Goal: Task Accomplishment & Management: Complete application form

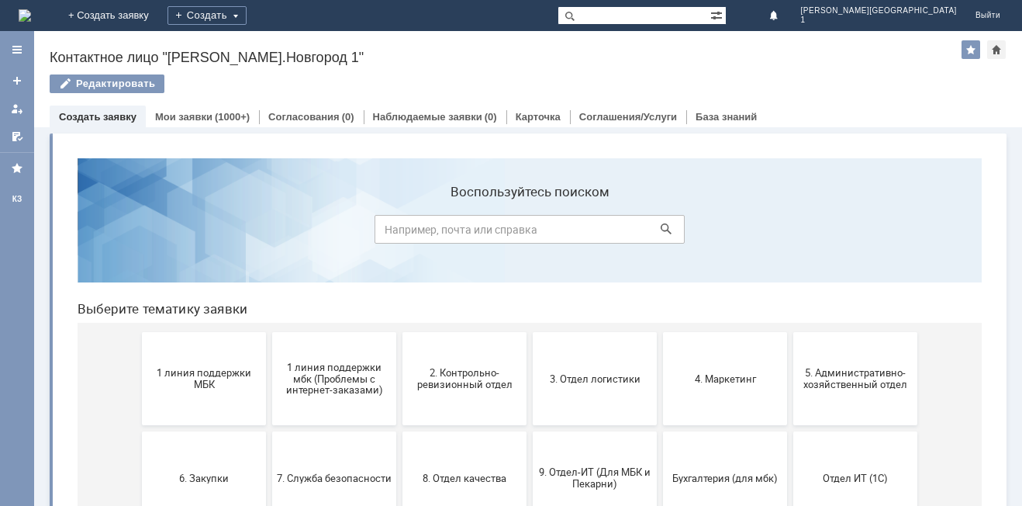
click at [226, 389] on span "1 линия поддержки МБК" at bounding box center [204, 378] width 115 height 23
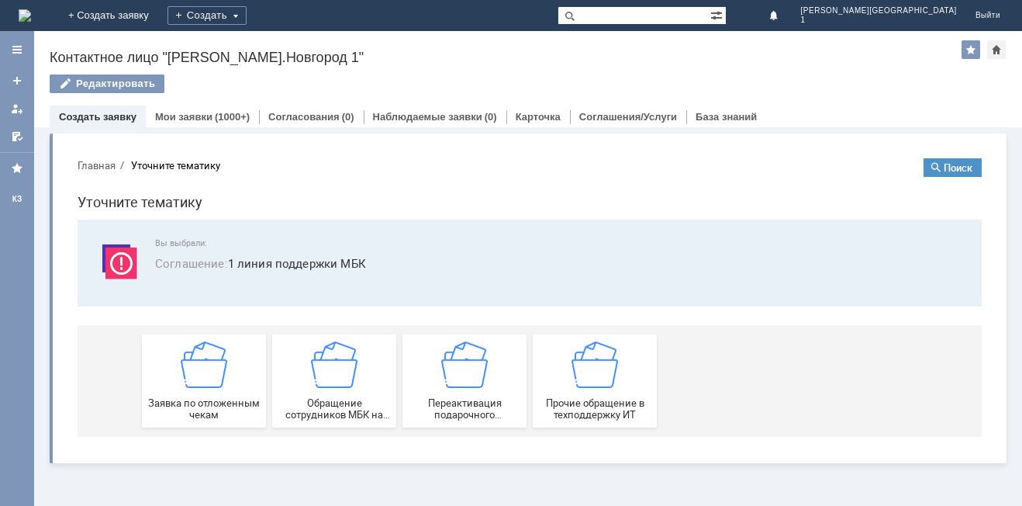
click at [226, 389] on div "Заявка по отложенным чекам" at bounding box center [204, 380] width 115 height 79
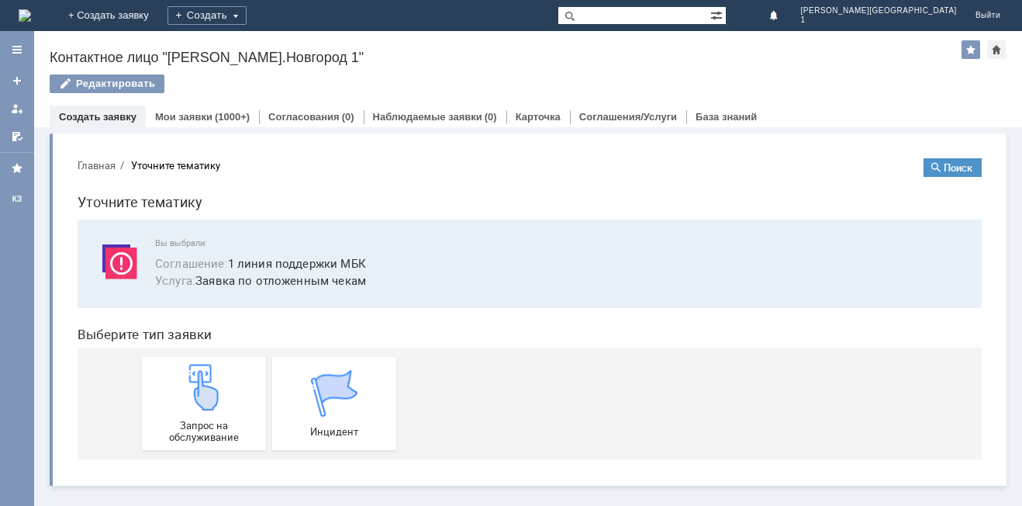
click at [226, 389] on img at bounding box center [204, 387] width 47 height 47
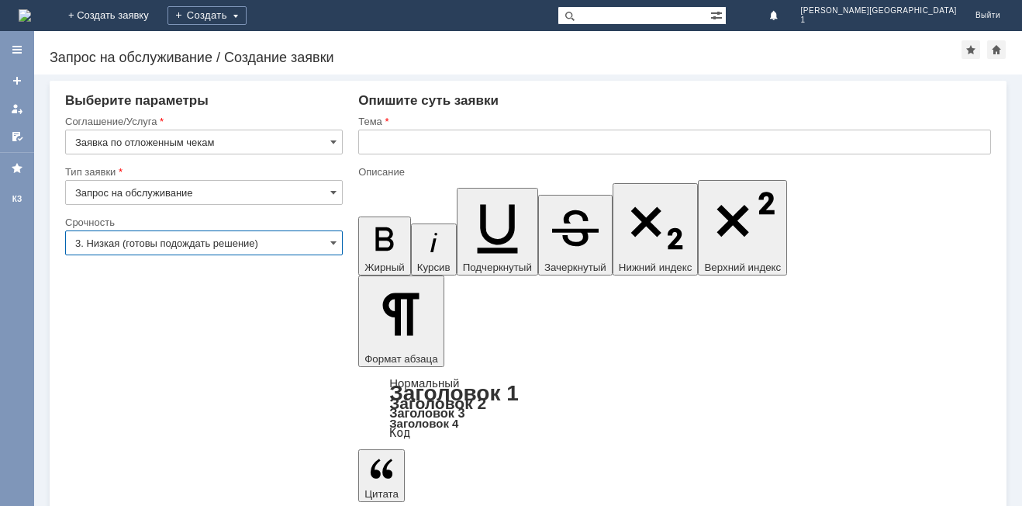
click at [327, 242] on input "3. Низкая (готовы подождать решение)" at bounding box center [204, 242] width 278 height 25
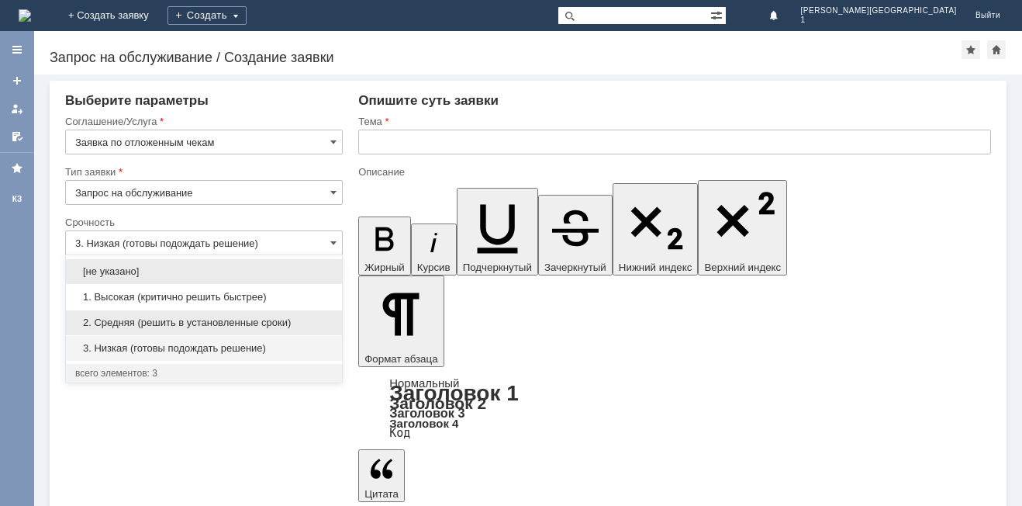
click at [290, 318] on span "2. Средняя (решить в установленные сроки)" at bounding box center [203, 322] width 257 height 12
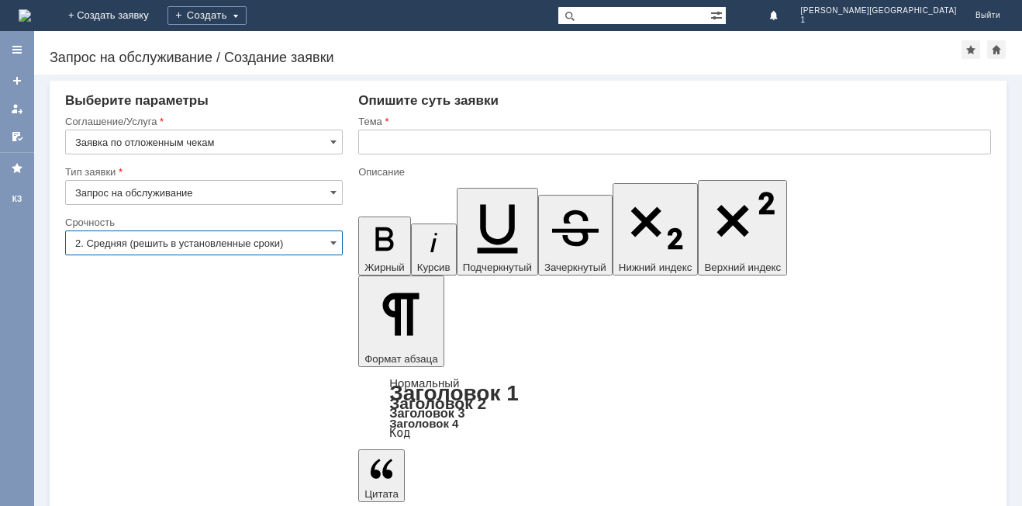
type input "2. Средняя (решить в установленные сроки)"
click at [373, 139] on input "text" at bounding box center [674, 142] width 633 height 25
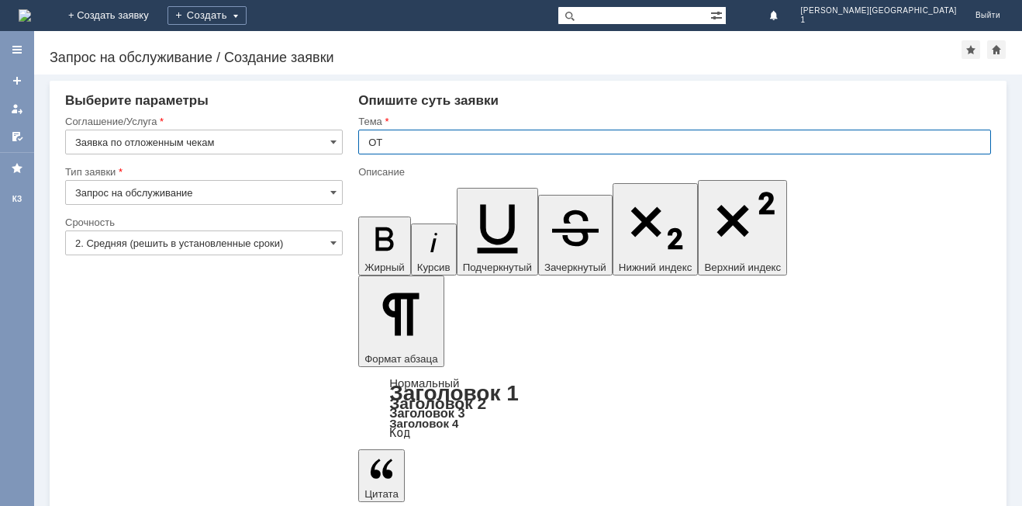
type input "О"
type input "отлю чек"
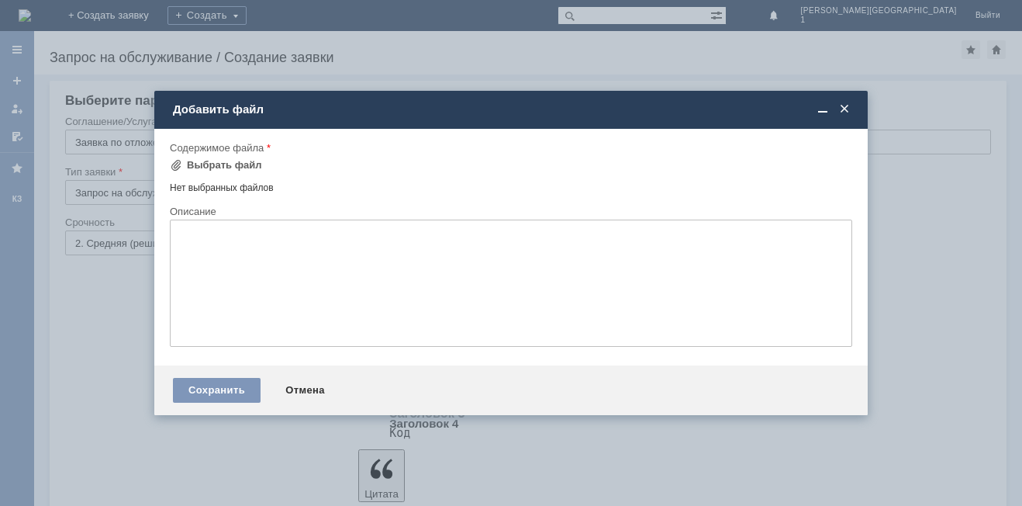
click at [844, 108] on span at bounding box center [845, 109] width 16 height 14
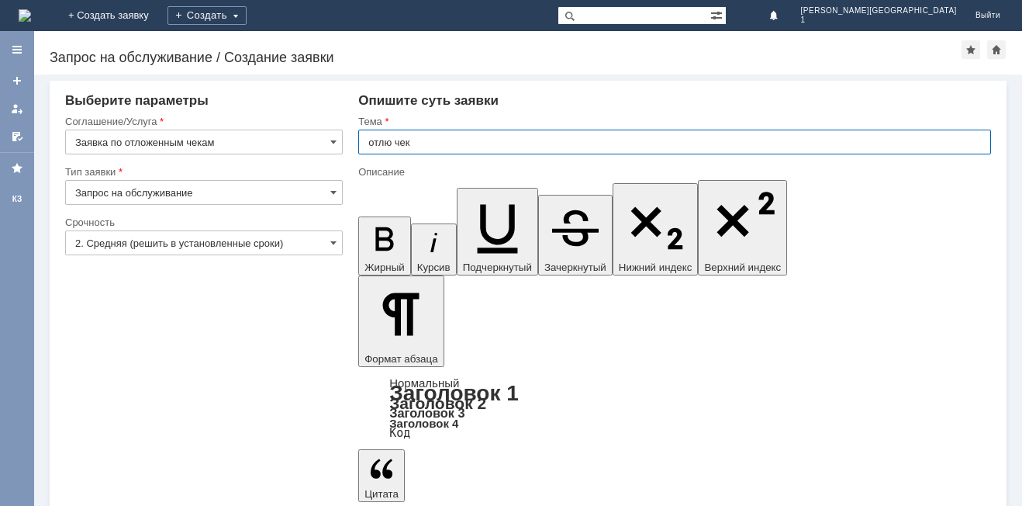
click at [394, 140] on input "отлю чек" at bounding box center [674, 142] width 633 height 25
click at [390, 141] on input "отлю чек" at bounding box center [674, 142] width 633 height 25
type input "отл чек"
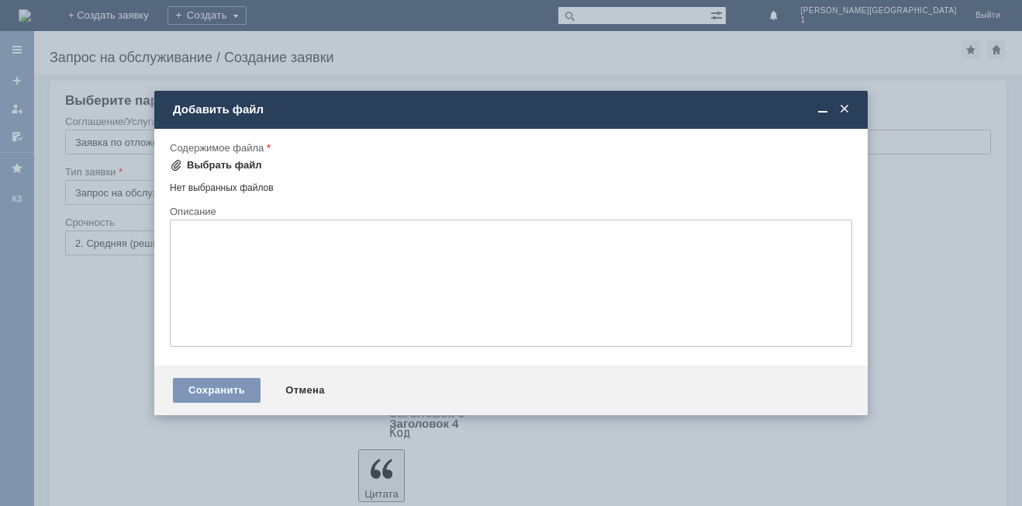
click at [237, 165] on div "Выбрать файл" at bounding box center [224, 165] width 75 height 12
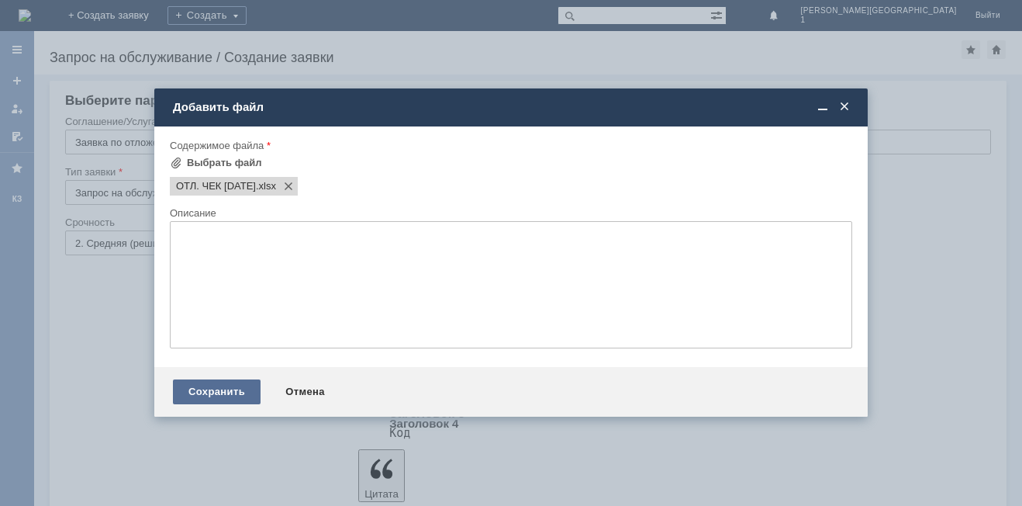
click at [216, 390] on div "Сохранить" at bounding box center [217, 391] width 88 height 25
